Goal: Task Accomplishment & Management: Manage account settings

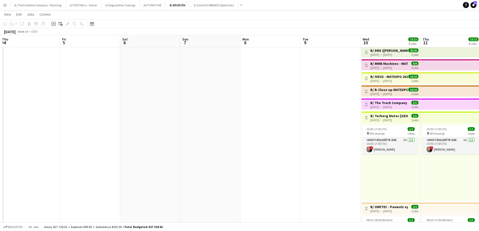
scroll to position [0, 174]
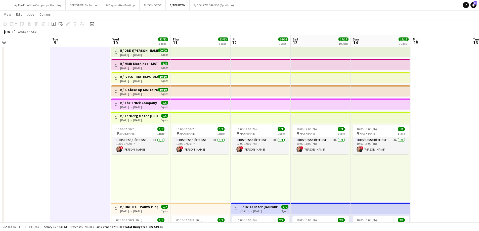
scroll to position [0, 149]
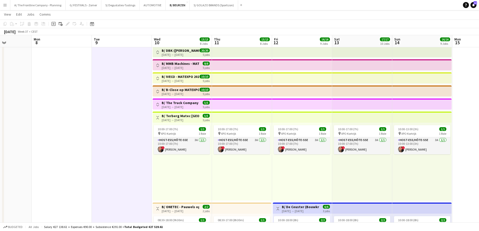
drag, startPoint x: 167, startPoint y: 76, endPoint x: 72, endPoint y: 76, distance: 94.8
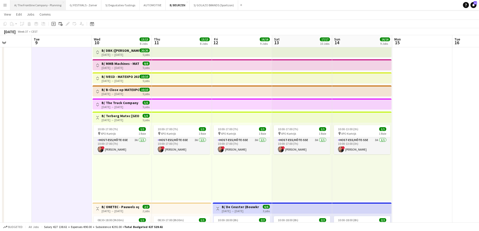
click at [30, 7] on button "A/ The Frontline Company - Planning Close" at bounding box center [37, 5] width 55 height 10
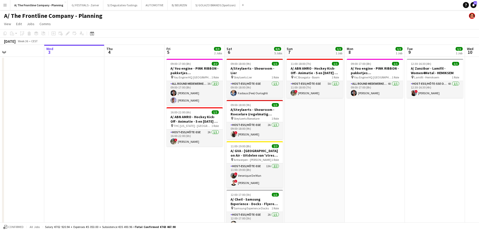
scroll to position [0, 139]
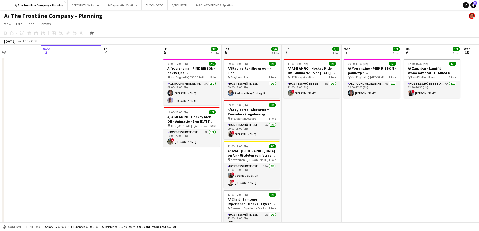
drag, startPoint x: 145, startPoint y: 115, endPoint x: 127, endPoint y: 112, distance: 19.1
click at [183, 98] on app-card-role "All Round medewerker/collaborateur 3A [DATE] 09:00-17:00 (8h) [PERSON_NAME] [PE…" at bounding box center [191, 93] width 56 height 24
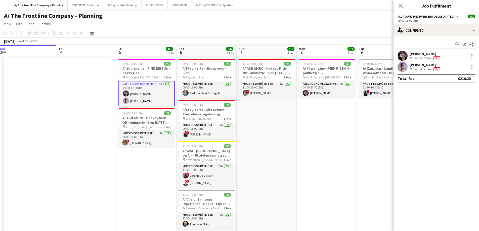
scroll to position [0, 186]
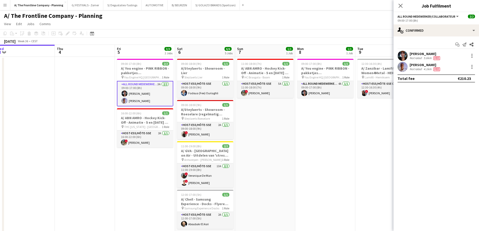
drag, startPoint x: 336, startPoint y: 124, endPoint x: 290, endPoint y: 121, distance: 46.6
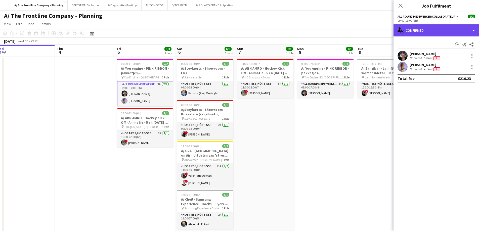
click at [424, 30] on div "single-neutral-actions-check-2 Confirmed" at bounding box center [437, 30] width 86 height 12
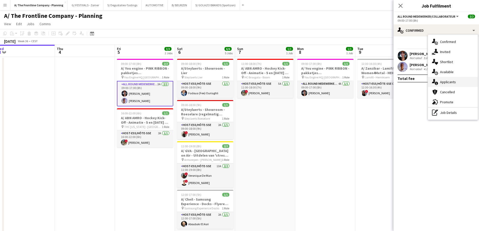
click at [442, 81] on span "Applicants" at bounding box center [448, 82] width 16 height 5
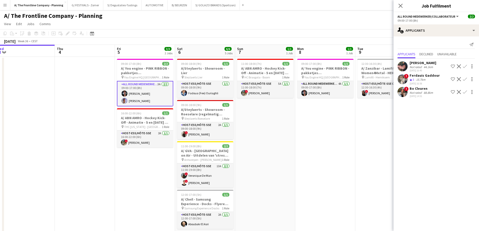
click at [416, 66] on div "Not rated" at bounding box center [416, 67] width 13 height 4
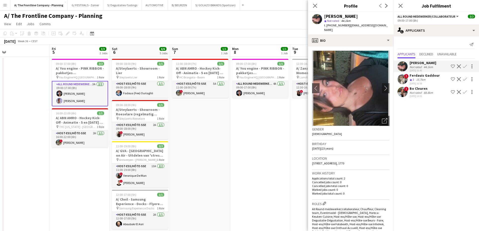
scroll to position [0, 164]
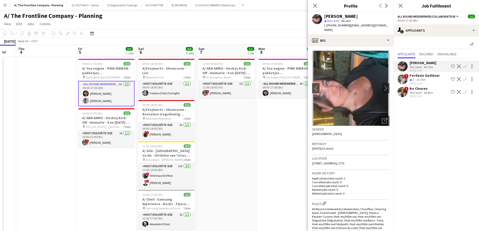
drag, startPoint x: 269, startPoint y: 134, endPoint x: 171, endPoint y: 128, distance: 99.1
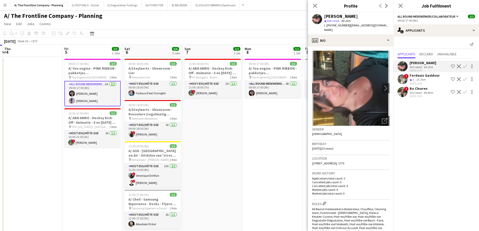
scroll to position [0, 112]
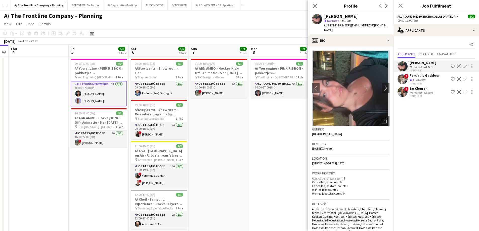
drag, startPoint x: 168, startPoint y: 132, endPoint x: 220, endPoint y: 129, distance: 52.6
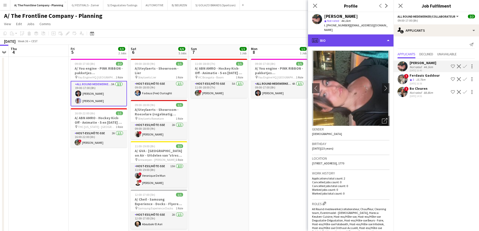
click at [354, 35] on div "profile Bio" at bounding box center [351, 40] width 86 height 12
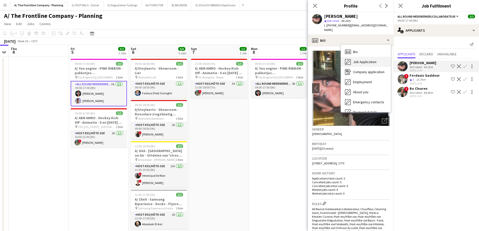
click at [358, 60] on span "Job Application" at bounding box center [364, 62] width 23 height 5
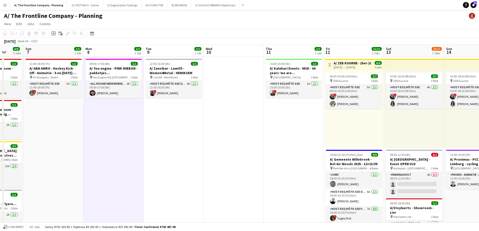
drag, startPoint x: 363, startPoint y: 135, endPoint x: 197, endPoint y: 125, distance: 165.8
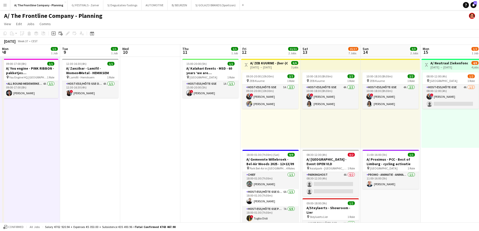
scroll to position [0, 178]
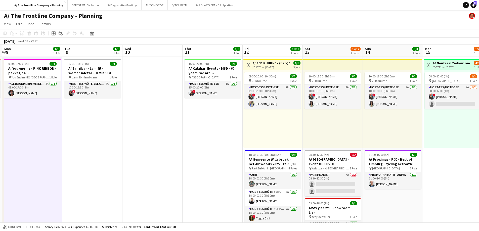
drag, startPoint x: 255, startPoint y: 130, endPoint x: 137, endPoint y: 126, distance: 118.8
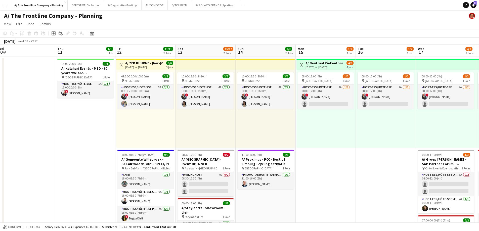
scroll to position [0, 187]
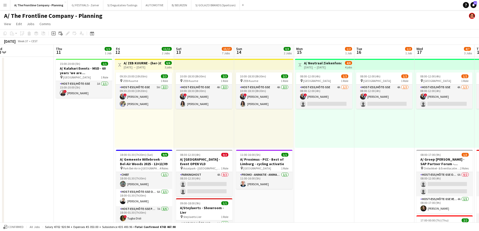
drag, startPoint x: 243, startPoint y: 128, endPoint x: 179, endPoint y: 120, distance: 65.3
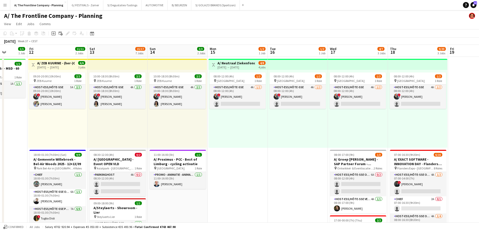
scroll to position [0, 160]
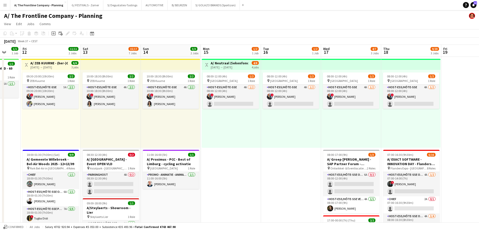
drag, startPoint x: 196, startPoint y: 124, endPoint x: 103, endPoint y: 119, distance: 93.4
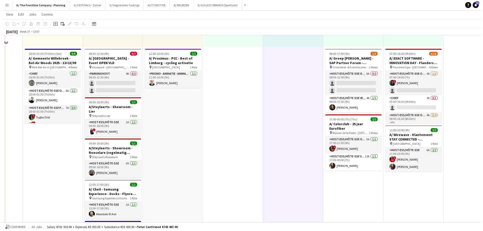
scroll to position [0, 0]
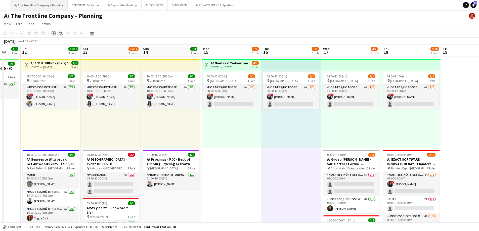
click at [39, 7] on button "A/ The Frontline Company - Planning Close" at bounding box center [38, 5] width 57 height 10
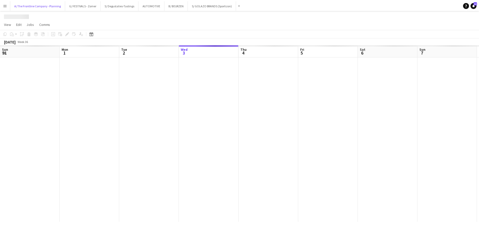
scroll to position [0, 120]
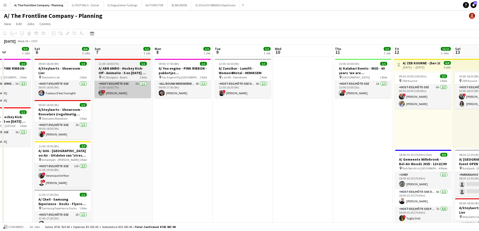
drag, startPoint x: 297, startPoint y: 99, endPoint x: 42, endPoint y: 93, distance: 255.4
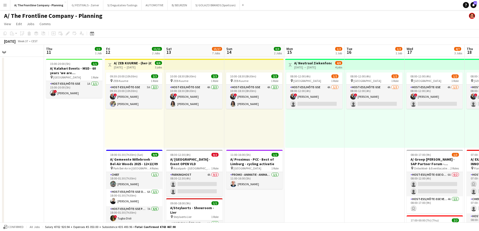
scroll to position [0, 155]
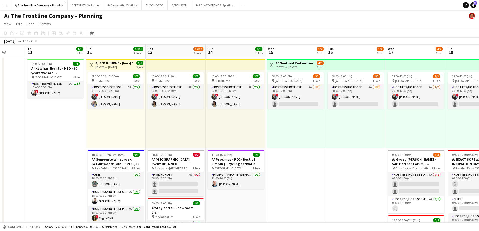
drag, startPoint x: 300, startPoint y: 114, endPoint x: 52, endPoint y: 96, distance: 248.2
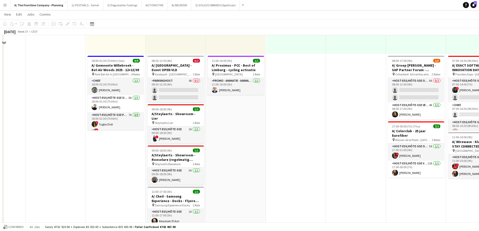
scroll to position [101, 0]
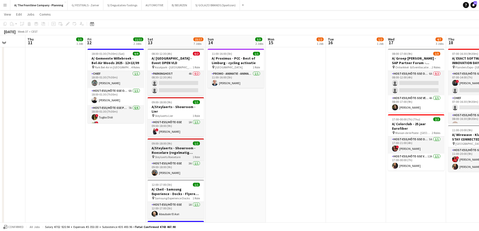
click at [162, 146] on h3 "A/Steylaerts - Showroom - Roeselare (regelmatig terugkerende opdracht)" at bounding box center [176, 150] width 56 height 9
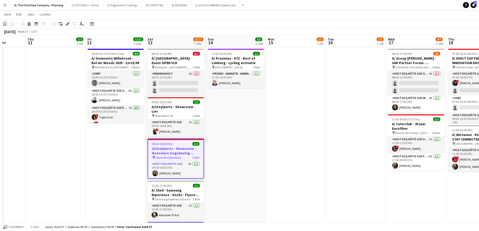
click at [6, 27] on div "Copy" at bounding box center [5, 24] width 6 height 6
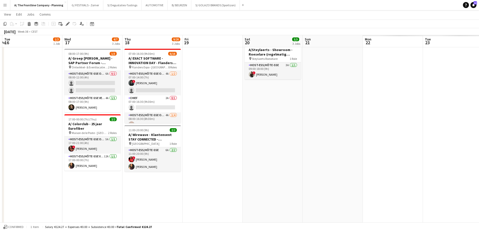
drag, startPoint x: 359, startPoint y: 112, endPoint x: 35, endPoint y: 89, distance: 324.5
click at [35, 89] on app-calendar-viewport "Sat 13 15/17 7 Jobs Sun 14 3/3 2 Jobs Mon 15 1/2 1 Job Tue 16 1/2 1 Job Wed 17 …" at bounding box center [239, 199] width 479 height 560
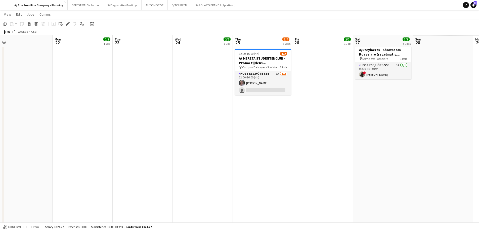
drag, startPoint x: 386, startPoint y: 112, endPoint x: 102, endPoint y: 111, distance: 283.7
click at [78, 109] on app-calendar-viewport "Thu 18 9/20 3 Jobs Fri 19 Sat 20 3/3 3 Jobs Sun 21 Mon 22 2/2 1 Job Tue 23 Wed …" at bounding box center [239, 199] width 479 height 560
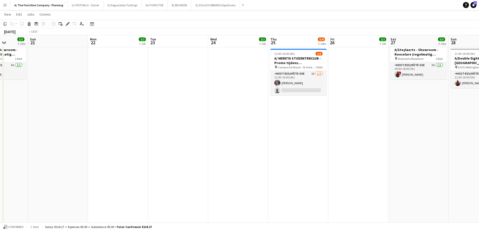
drag, startPoint x: 382, startPoint y: 127, endPoint x: 91, endPoint y: 115, distance: 290.8
click at [91, 115] on app-calendar-viewport "Thu 18 9/20 3 Jobs Fri 19 Sat 20 3/3 3 Jobs Sun 21 Mon 22 2/2 1 Job Tue 23 Wed …" at bounding box center [239, 199] width 479 height 560
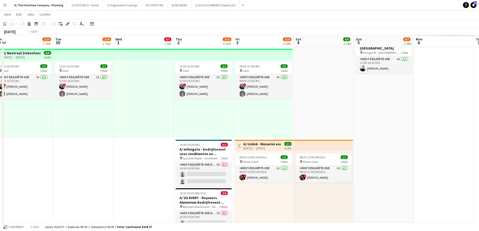
drag, startPoint x: 241, startPoint y: 124, endPoint x: 49, endPoint y: 119, distance: 192.2
click at [49, 119] on app-calendar-viewport "Fri 26 2/2 1 Job Sat 27 3/3 3 Jobs Sun 28 1/6 2 Jobs Mon 29 2/10 2 Jobs Tue 30 …" at bounding box center [239, 199] width 479 height 560
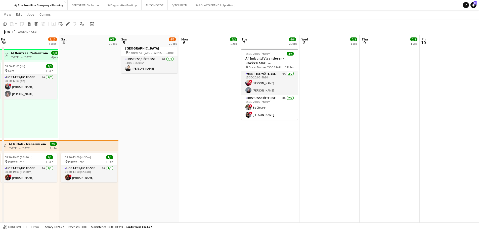
drag, startPoint x: 256, startPoint y: 125, endPoint x: 59, endPoint y: 116, distance: 197.1
click at [59, 116] on app-calendar-viewport "Tue 30 2/10 2 Jobs Wed 1 0/3 1 Job Thu 2 2/15 4 Jobs Fri 3 3/10 4 Jobs Sat 4 9/…" at bounding box center [239, 199] width 479 height 560
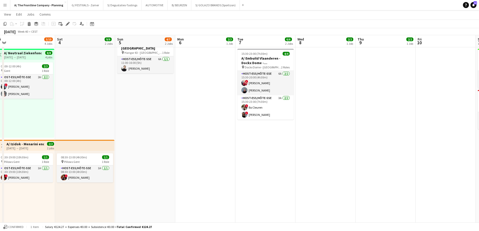
click at [251, 122] on app-calendar-viewport "Tue 30 2/10 2 Jobs Wed 1 0/3 1 Job Thu 2 2/15 4 Jobs Fri 3 3/10 4 Jobs Sat 4 9/…" at bounding box center [239, 199] width 479 height 560
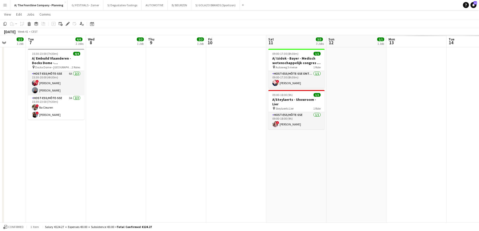
scroll to position [0, 168]
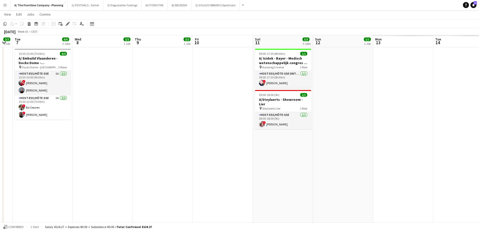
drag, startPoint x: 207, startPoint y: 130, endPoint x: 14, endPoint y: 129, distance: 192.2
click at [14, 129] on app-calendar-viewport "Sat 4 9/9 2 Jobs Sun 5 4/7 2 Jobs Mon 6 2/2 1 Job Tue 7 6/6 2 Jobs Wed 8 2/2 1 …" at bounding box center [239, 199] width 479 height 560
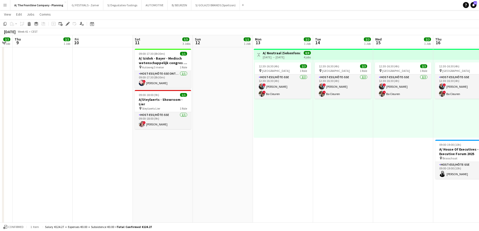
click at [166, 153] on app-date-cell "Toggle View A/ GERO WONEN - Promo host-ess in winkel - Lier (11+12+18+19/10) [D…" at bounding box center [163, 194] width 60 height 477
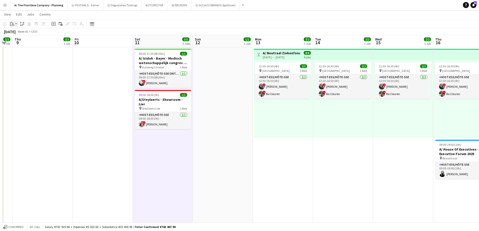
click at [12, 23] on icon "Paste" at bounding box center [12, 24] width 4 height 4
click at [16, 33] on link "Paste Ctrl+V" at bounding box center [36, 33] width 47 height 5
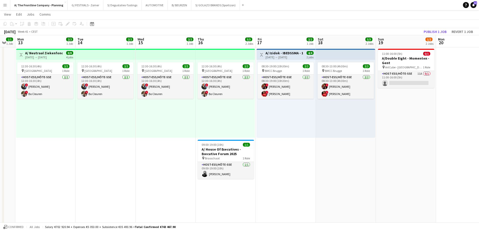
scroll to position [0, 168]
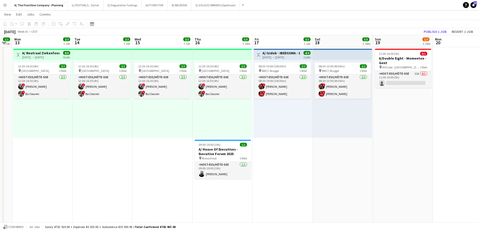
drag, startPoint x: 274, startPoint y: 148, endPoint x: 33, endPoint y: 160, distance: 241.0
click at [33, 160] on app-calendar-viewport "Fri 10 Sat 11 3/4 4 Jobs Sun 12 1/1 1 Job Mon 13 2/2 1 Job Tue 14 2/2 1 Job Wed…" at bounding box center [239, 199] width 479 height 560
click at [350, 173] on app-date-cell "13:30-17:30 (4h) 1/1 pin Gero wonen Lier 1 Role Host-ess/Hôte-sse [DATE] 13:30-…" at bounding box center [343, 194] width 60 height 477
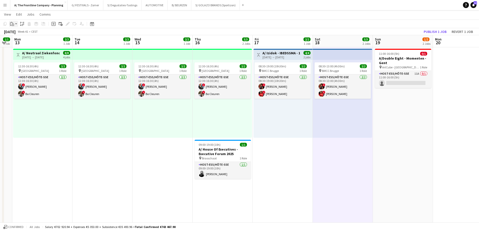
click at [13, 25] on icon "Paste" at bounding box center [12, 24] width 4 height 4
click at [15, 33] on link "Paste Ctrl+V" at bounding box center [36, 33] width 47 height 5
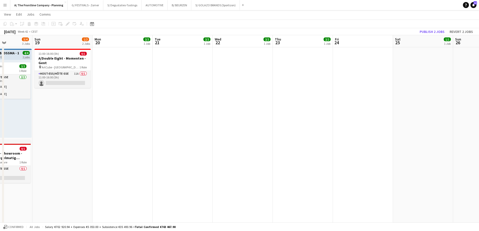
drag, startPoint x: 363, startPoint y: 140, endPoint x: 109, endPoint y: 137, distance: 254.1
click at [109, 137] on app-calendar-viewport "Thu 16 3/3 2 Jobs Fri 17 2/2 1 Job Sat 18 3/4 3 Jobs Sun 19 1/2 2 Jobs Mon 20 2…" at bounding box center [239, 199] width 479 height 560
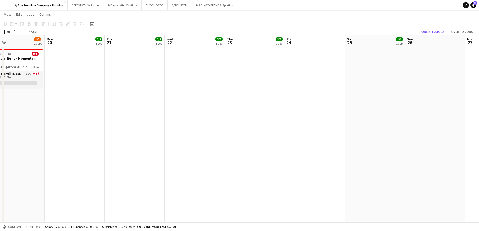
drag, startPoint x: 285, startPoint y: 124, endPoint x: 179, endPoint y: 123, distance: 106.2
click at [177, 125] on app-calendar-viewport "Thu 16 3/3 2 Jobs Fri 17 2/2 1 Job Sat 18 3/4 3 Jobs Sun 19 1/2 2 Jobs Mon 20 2…" at bounding box center [239, 199] width 479 height 560
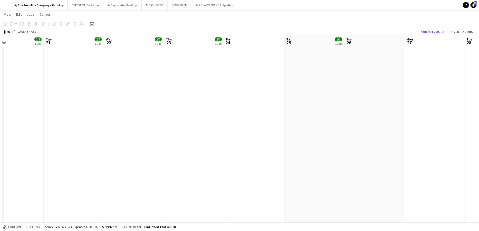
click at [321, 55] on app-date-cell "09:00-18:00 (9h) 1/1 A/ Azuleo (onderdeel van Steylaerts) - Showroom - Wijnegem…" at bounding box center [314, 194] width 60 height 477
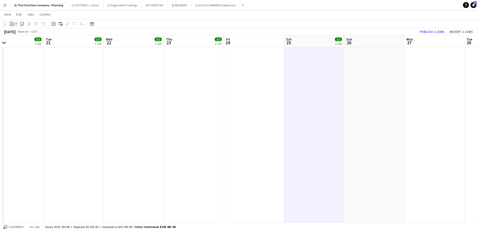
click at [11, 24] on icon "Paste" at bounding box center [12, 24] width 4 height 4
click at [17, 33] on link "Paste Ctrl+V" at bounding box center [36, 33] width 47 height 5
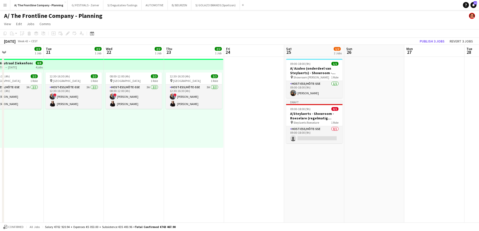
scroll to position [0, 198]
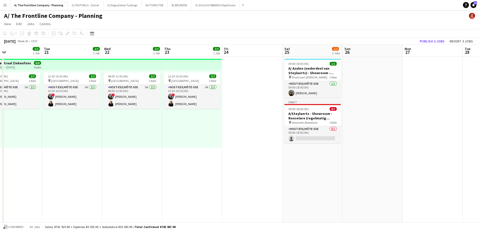
click at [306, 116] on h3 "A/Steylaerts - Showroom - Roeselare (regelmatig terugkerende opdracht)" at bounding box center [312, 115] width 56 height 9
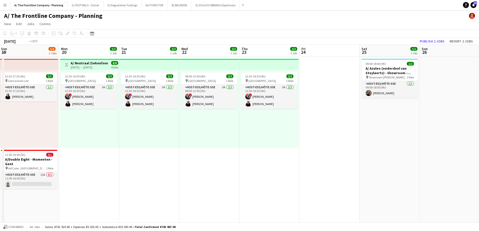
scroll to position [0, 158]
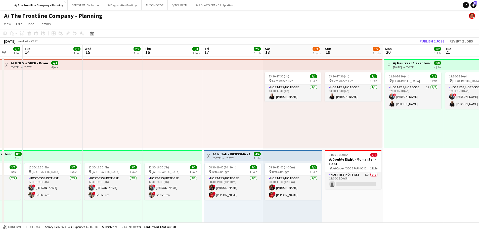
drag, startPoint x: 56, startPoint y: 145, endPoint x: 483, endPoint y: 138, distance: 426.7
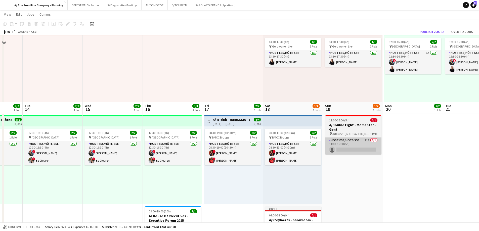
scroll to position [101, 0]
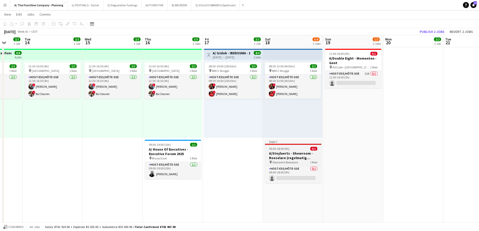
click at [292, 156] on h3 "A/Steylaerts - Showroom - Roeselare (regelmatig terugkerende opdracht)" at bounding box center [293, 155] width 56 height 9
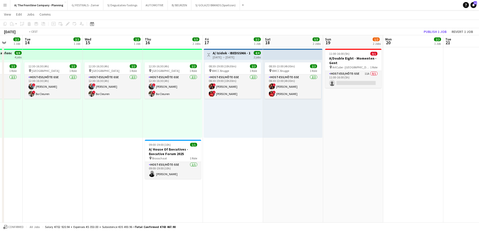
scroll to position [0, 142]
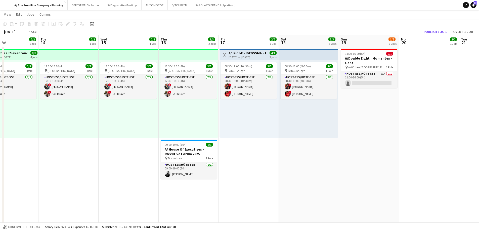
drag, startPoint x: 131, startPoint y: 145, endPoint x: 447, endPoint y: 143, distance: 316.4
click at [447, 143] on app-calendar-viewport "Sat 11 3/4 4 Jobs Sun 12 1/1 1 Job Mon 13 2/2 1 Job Tue 14 2/2 1 Job Wed 15 2/2…" at bounding box center [239, 199] width 479 height 560
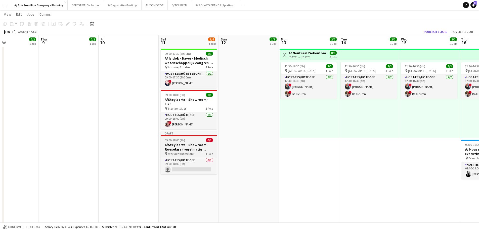
click at [184, 143] on h3 "A/Steylaerts - Showroom - Roeselare (regelmatig terugkerende opdracht)" at bounding box center [189, 147] width 56 height 9
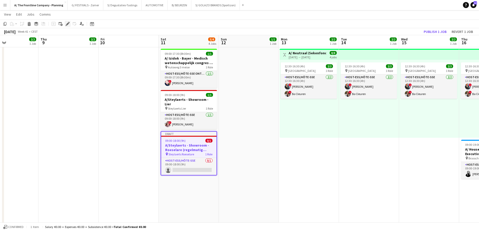
click at [67, 23] on icon "Edit" at bounding box center [68, 24] width 4 height 4
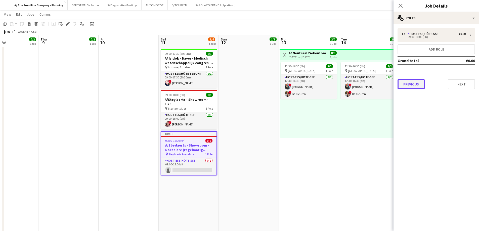
click at [421, 82] on button "Previous" at bounding box center [411, 84] width 27 height 10
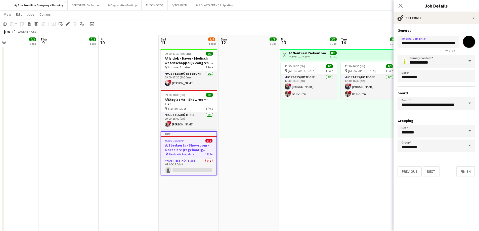
click at [427, 45] on input "**********" at bounding box center [428, 42] width 61 height 13
click at [289, 171] on app-date-cell "Toggle View A/ Neutraal Ziekenfonds Vlaanderen (NZVL) - [GEOGRAPHIC_DATA] - 13-…" at bounding box center [309, 194] width 60 height 477
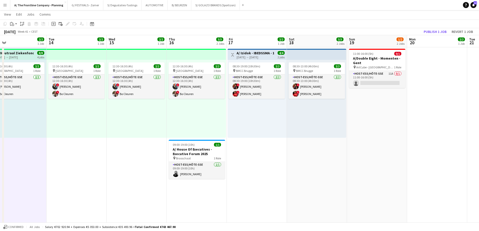
drag, startPoint x: 403, startPoint y: 172, endPoint x: 86, endPoint y: 162, distance: 317.9
click at [86, 162] on app-calendar-viewport "Fri 10 Sat 11 3/4 4 Jobs Sun 12 1/1 1 Job Mon 13 2/2 1 Job Tue 14 2/2 1 Job Wed…" at bounding box center [239, 199] width 479 height 560
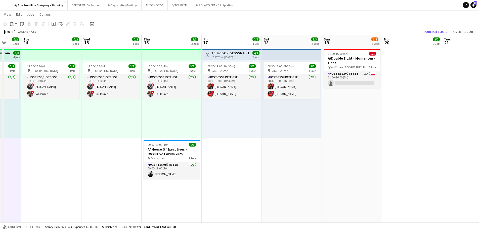
click at [277, 166] on app-date-cell "13:30-17:30 (4h) 1/1 pin Gero wonen Lier 1 Role Host-ess/Hôte-sse [DATE] 13:30-…" at bounding box center [292, 194] width 60 height 477
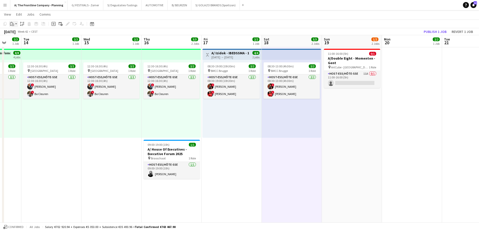
click at [15, 26] on app-action-btn "Paste" at bounding box center [13, 24] width 9 height 6
click at [18, 34] on link "Paste Ctrl+V" at bounding box center [36, 33] width 47 height 5
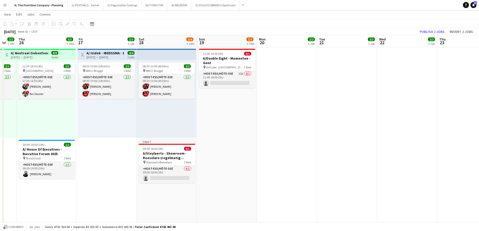
scroll to position [0, 150]
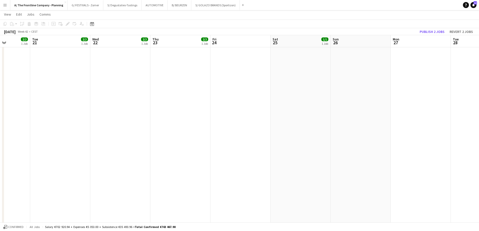
drag, startPoint x: 420, startPoint y: 136, endPoint x: 22, endPoint y: 135, distance: 397.4
click at [22, 135] on app-calendar-viewport "Sat 18 3/4 3 Jobs Sun 19 1/2 2 Jobs Mon 20 2/2 1 Job Tue 21 2/2 1 Job Wed 22 2/…" at bounding box center [239, 199] width 479 height 560
click at [293, 122] on app-date-cell "09:00-18:00 (9h) 1/1 A/ Azuleo (onderdeel van Steylaerts) - Showroom - Wijnegem…" at bounding box center [301, 194] width 60 height 477
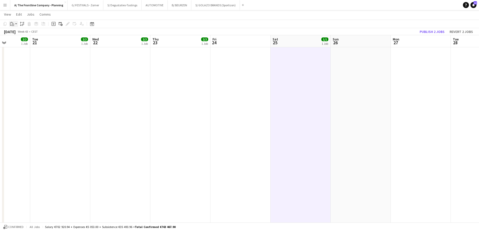
click at [14, 24] on div "Paste" at bounding box center [12, 24] width 6 height 6
click at [21, 32] on link "Paste Ctrl+V" at bounding box center [36, 33] width 47 height 5
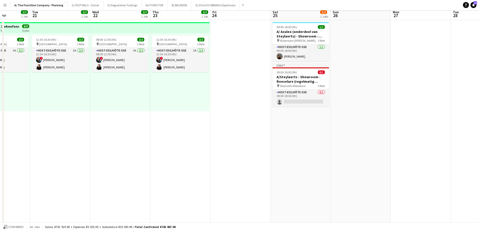
scroll to position [0, 0]
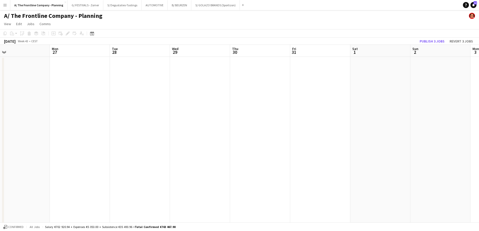
drag, startPoint x: 437, startPoint y: 110, endPoint x: 96, endPoint y: 95, distance: 341.4
drag, startPoint x: 236, startPoint y: 92, endPoint x: 118, endPoint y: 95, distance: 118.3
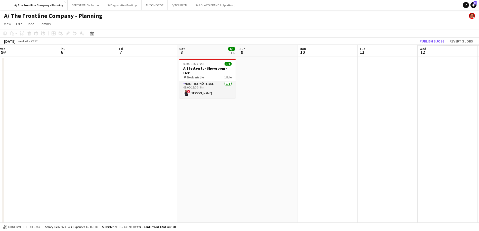
scroll to position [0, 188]
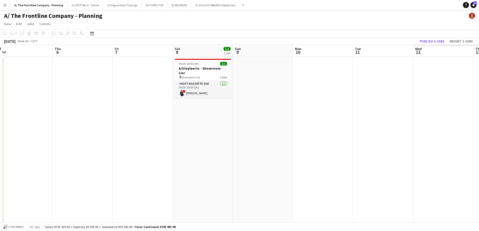
drag, startPoint x: 138, startPoint y: 93, endPoint x: 73, endPoint y: 93, distance: 65.7
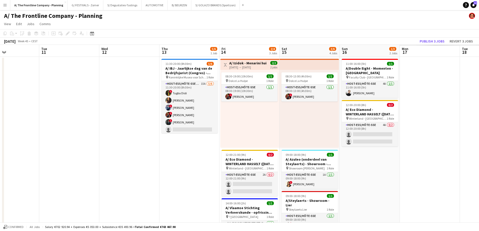
drag, startPoint x: 364, startPoint y: 122, endPoint x: 152, endPoint y: 115, distance: 212.7
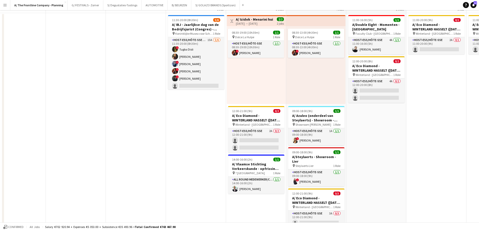
scroll to position [126, 0]
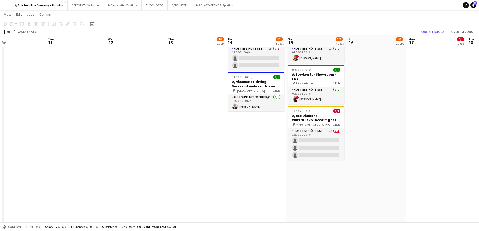
click at [309, 184] on app-date-cell "08:30-13:00 (4h30m) 1/1 pin Dolce La Hulpe 1 Role Host-ess/Hôte-sse [DATE] 08:3…" at bounding box center [316, 169] width 60 height 477
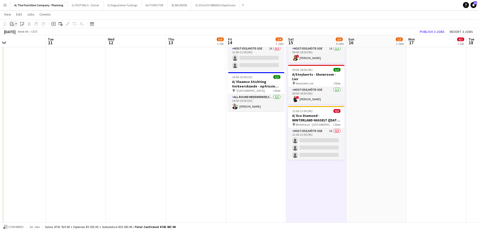
click at [15, 24] on div "Paste" at bounding box center [12, 24] width 6 height 6
click at [17, 35] on link "Paste Ctrl+V" at bounding box center [36, 33] width 47 height 5
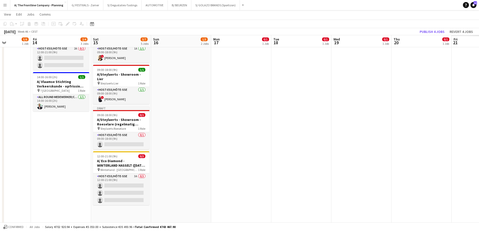
scroll to position [0, 163]
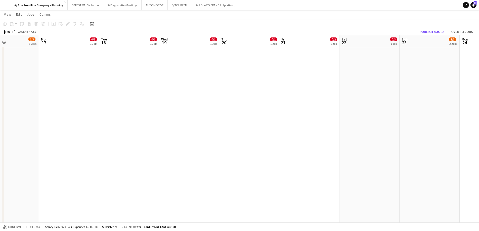
drag, startPoint x: 404, startPoint y: 135, endPoint x: 35, endPoint y: 115, distance: 369.5
click at [36, 115] on app-calendar-viewport "Thu 13 5/6 1 Job Fri 14 2/4 3 Jobs Sat 15 3/7 5 Jobs Sun 16 1/3 2 Jobs Mon 17 0…" at bounding box center [239, 174] width 479 height 560
click at [355, 84] on app-date-cell "12:00-21:00 (9h) 0/3 A/ Eco Diamond - WINTERLAND HASSELT ([DATE] tem [DATE]) pi…" at bounding box center [368, 169] width 60 height 477
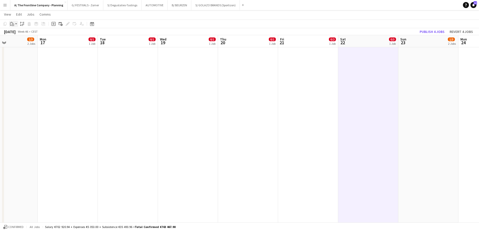
click at [14, 24] on icon "Paste" at bounding box center [12, 24] width 4 height 4
click at [15, 34] on link "Paste Ctrl+V" at bounding box center [36, 33] width 47 height 5
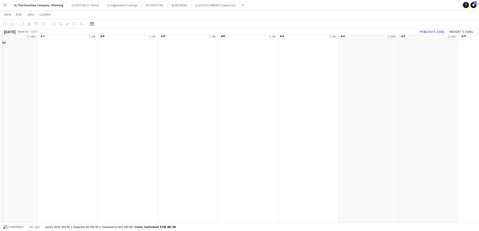
scroll to position [0, 0]
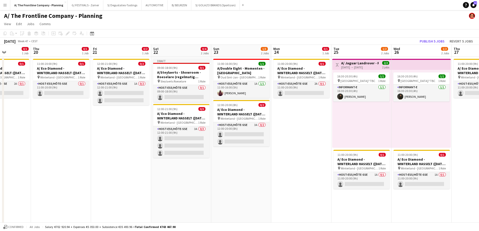
drag, startPoint x: 287, startPoint y: 131, endPoint x: 132, endPoint y: 121, distance: 155.3
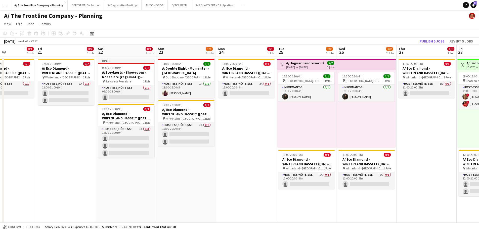
scroll to position [0, 149]
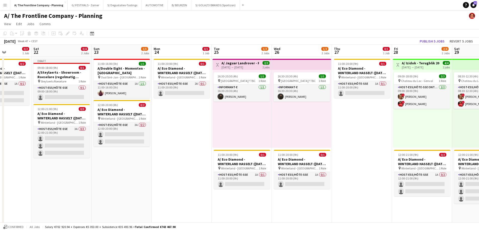
drag, startPoint x: 283, startPoint y: 135, endPoint x: 163, endPoint y: 131, distance: 119.8
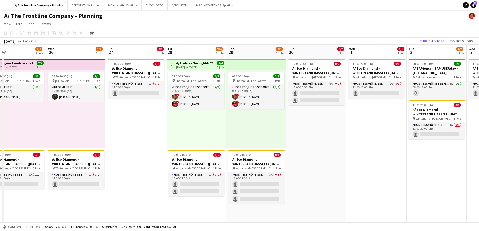
scroll to position [0, 152]
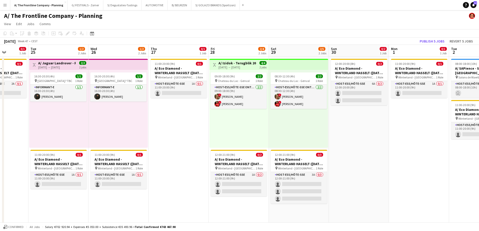
drag, startPoint x: 378, startPoint y: 131, endPoint x: 135, endPoint y: 112, distance: 244.2
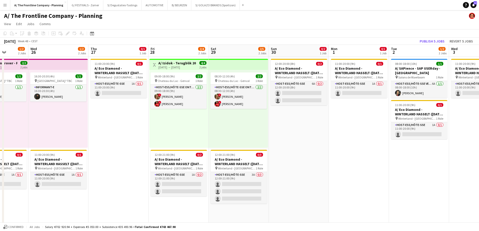
click at [11, 33] on icon "Paste" at bounding box center [12, 33] width 4 height 4
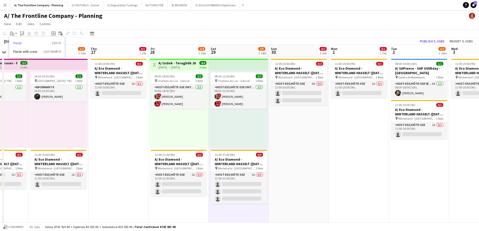
click at [18, 45] on link "Paste Ctrl+V" at bounding box center [36, 43] width 47 height 5
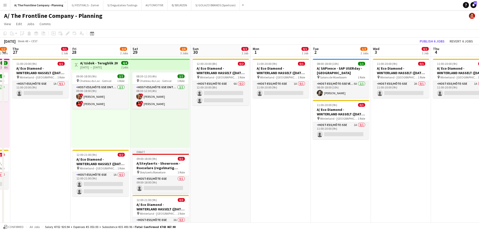
scroll to position [0, 160]
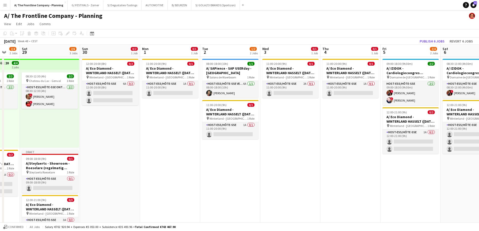
drag, startPoint x: 264, startPoint y: 139, endPoint x: 153, endPoint y: 129, distance: 111.2
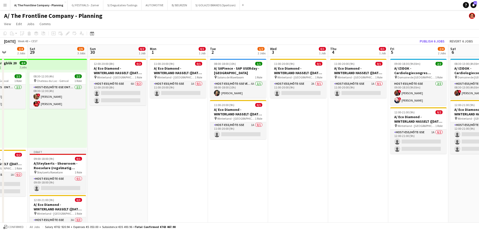
drag, startPoint x: 315, startPoint y: 132, endPoint x: 112, endPoint y: 131, distance: 202.2
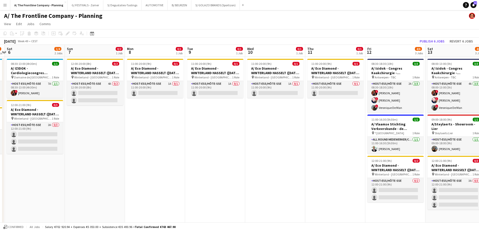
drag, startPoint x: 393, startPoint y: 149, endPoint x: 136, endPoint y: 139, distance: 257.0
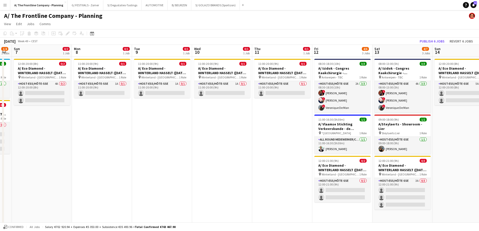
scroll to position [0, 201]
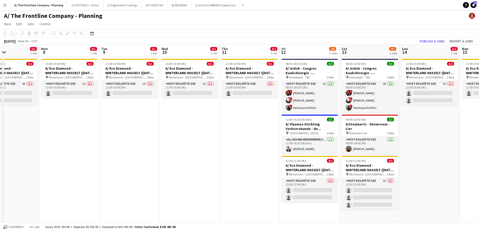
drag, startPoint x: 251, startPoint y: 141, endPoint x: 165, endPoint y: 138, distance: 85.8
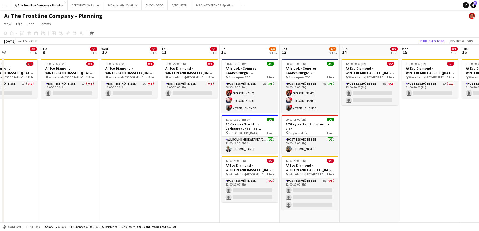
click at [16, 33] on app-action-btn "Paste" at bounding box center [13, 33] width 9 height 6
click at [14, 43] on link "Paste Ctrl+V" at bounding box center [36, 43] width 47 height 5
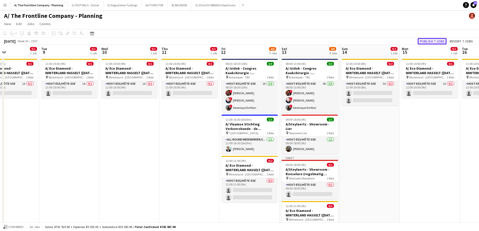
click at [423, 40] on button "Publish 7 jobs" at bounding box center [432, 41] width 29 height 7
